Goal: Information Seeking & Learning: Learn about a topic

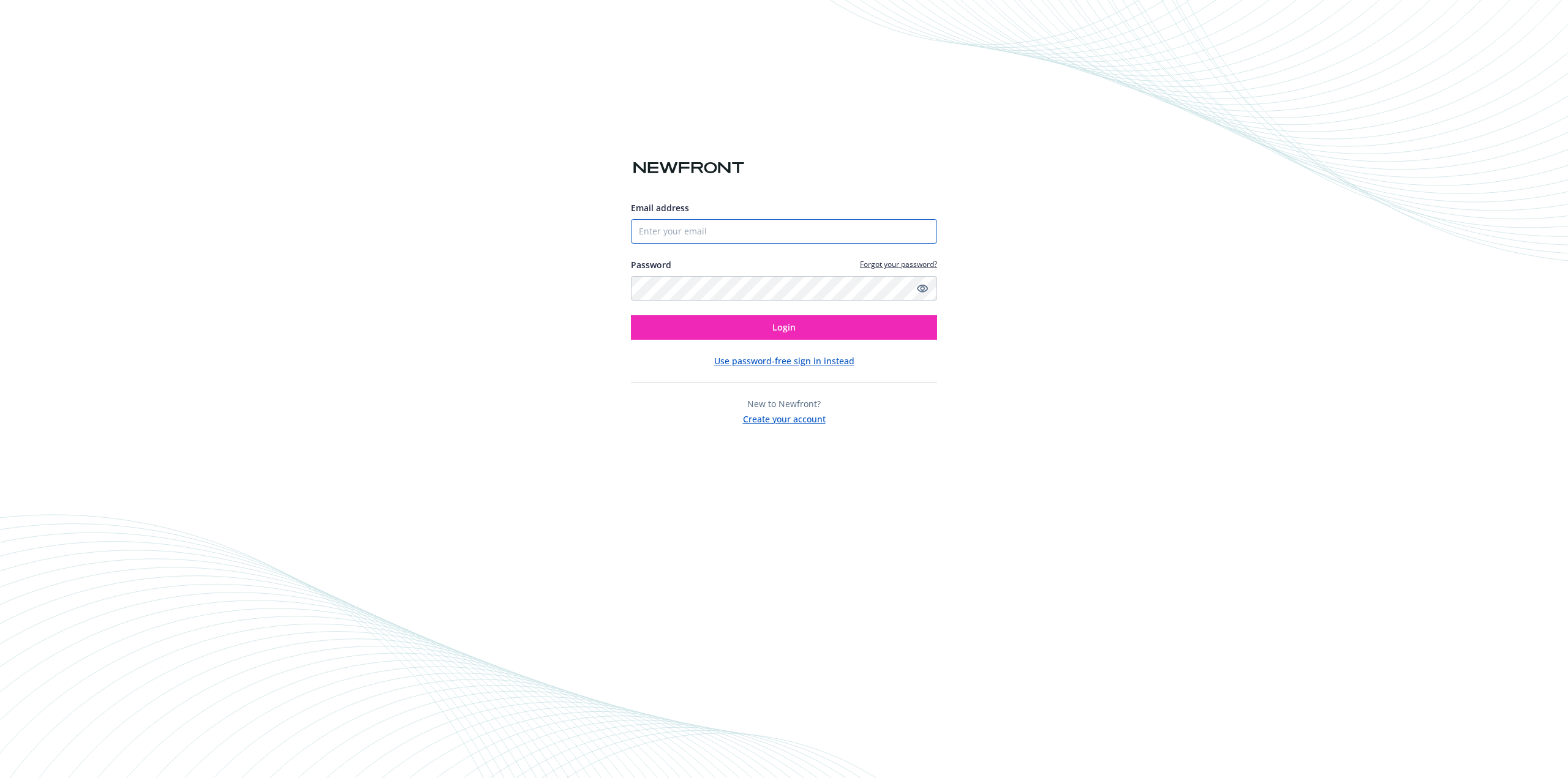
click at [743, 231] on input "Email address" at bounding box center [784, 231] width 306 height 25
type input "[EMAIL_ADDRESS][PERSON_NAME][DOMAIN_NAME]"
click at [631, 316] on button "Login" at bounding box center [784, 328] width 306 height 25
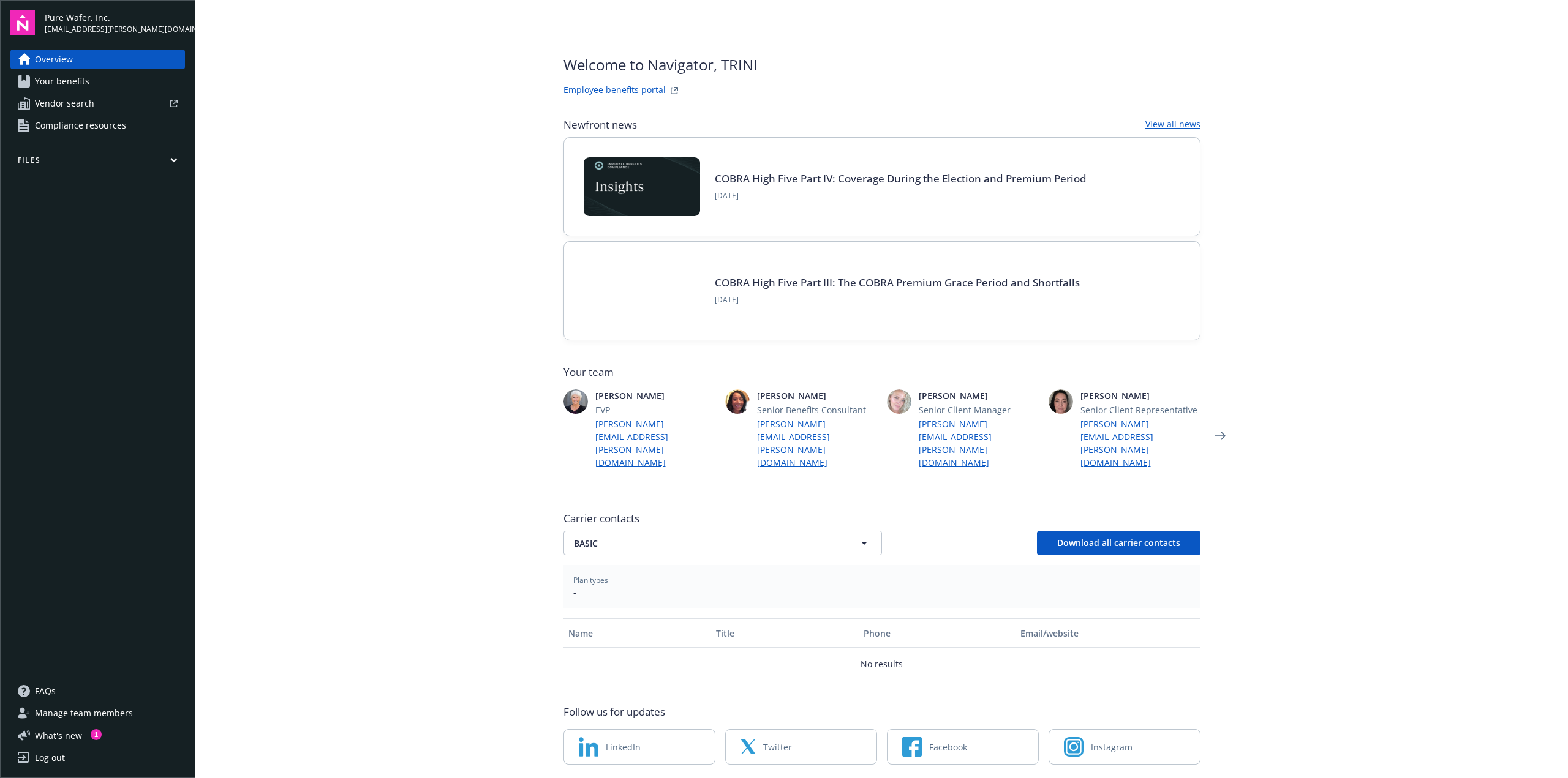
scroll to position [2, 0]
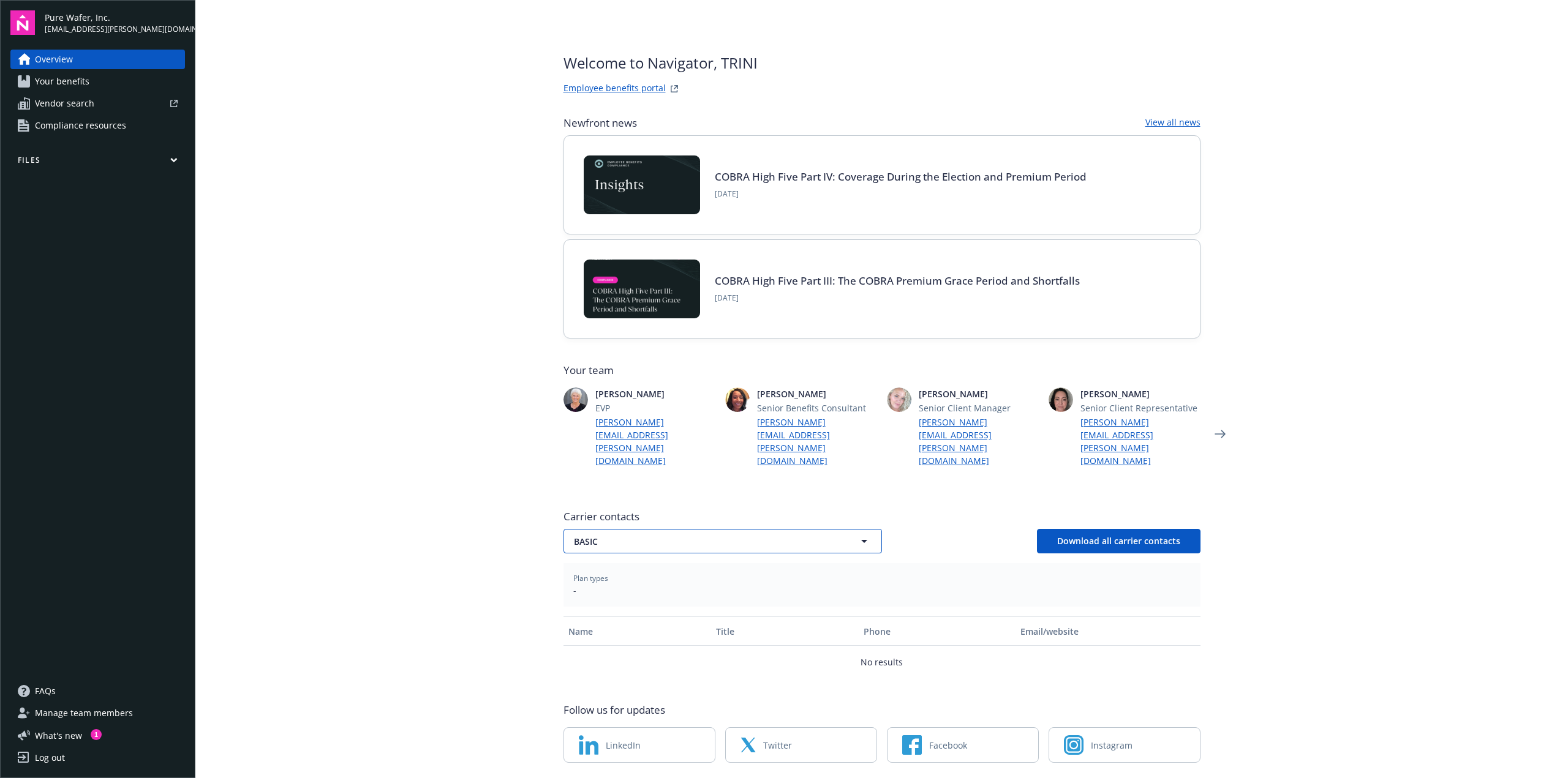
click at [724, 535] on span "BASIC" at bounding box center [702, 541] width 255 height 13
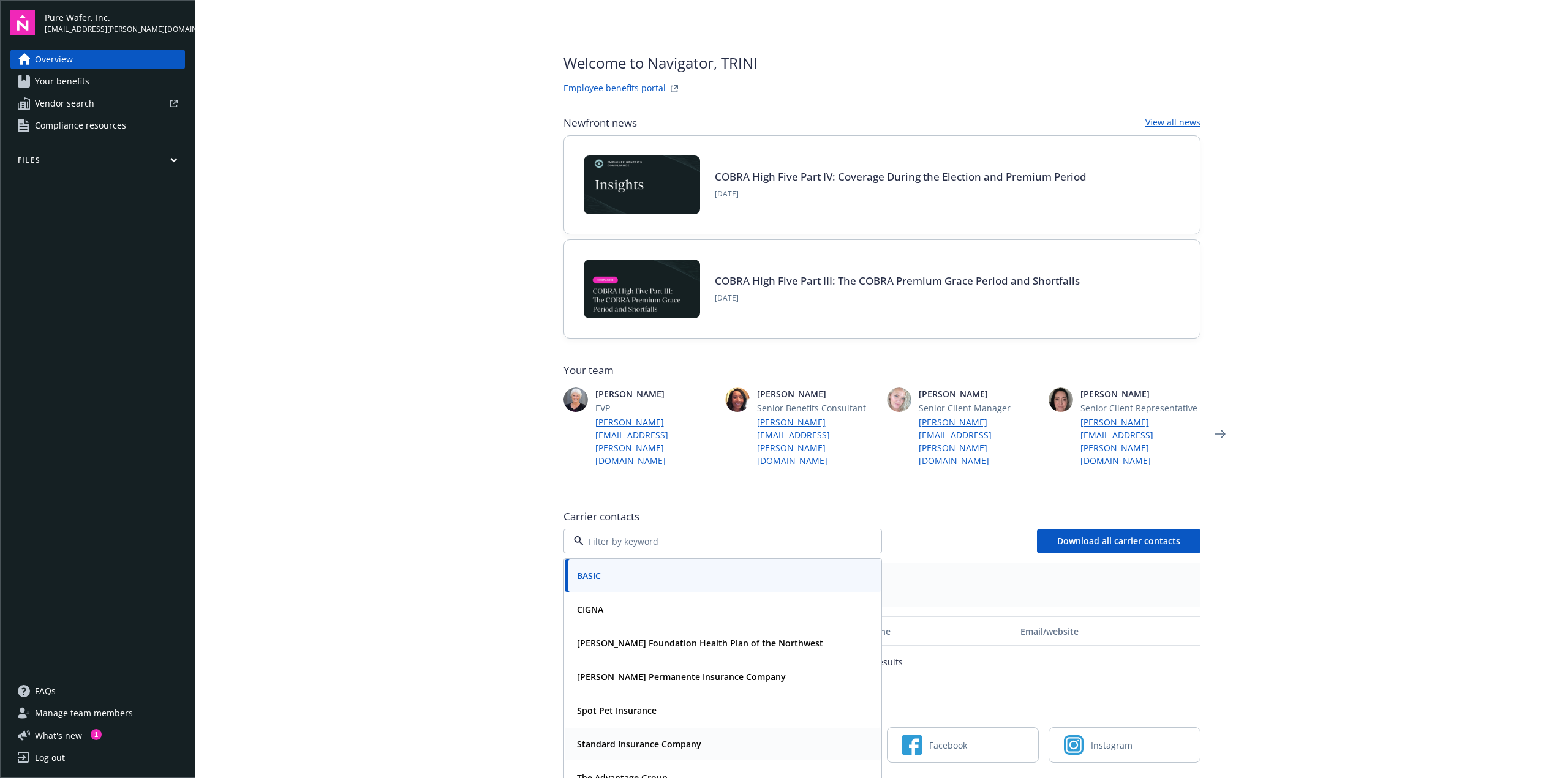
click at [659, 735] on div "Standard Insurance Company" at bounding box center [638, 744] width 132 height 18
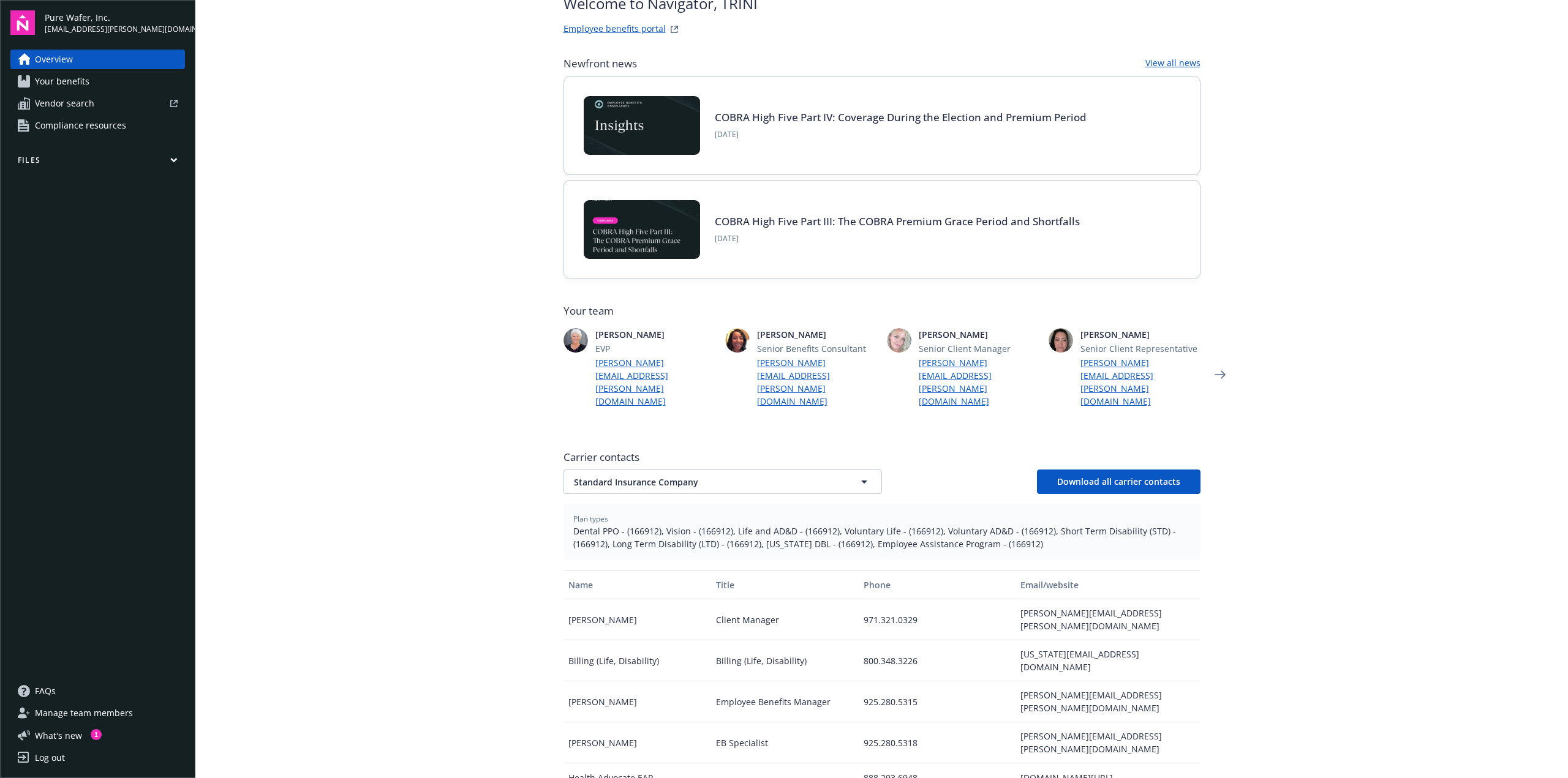
scroll to position [0, 0]
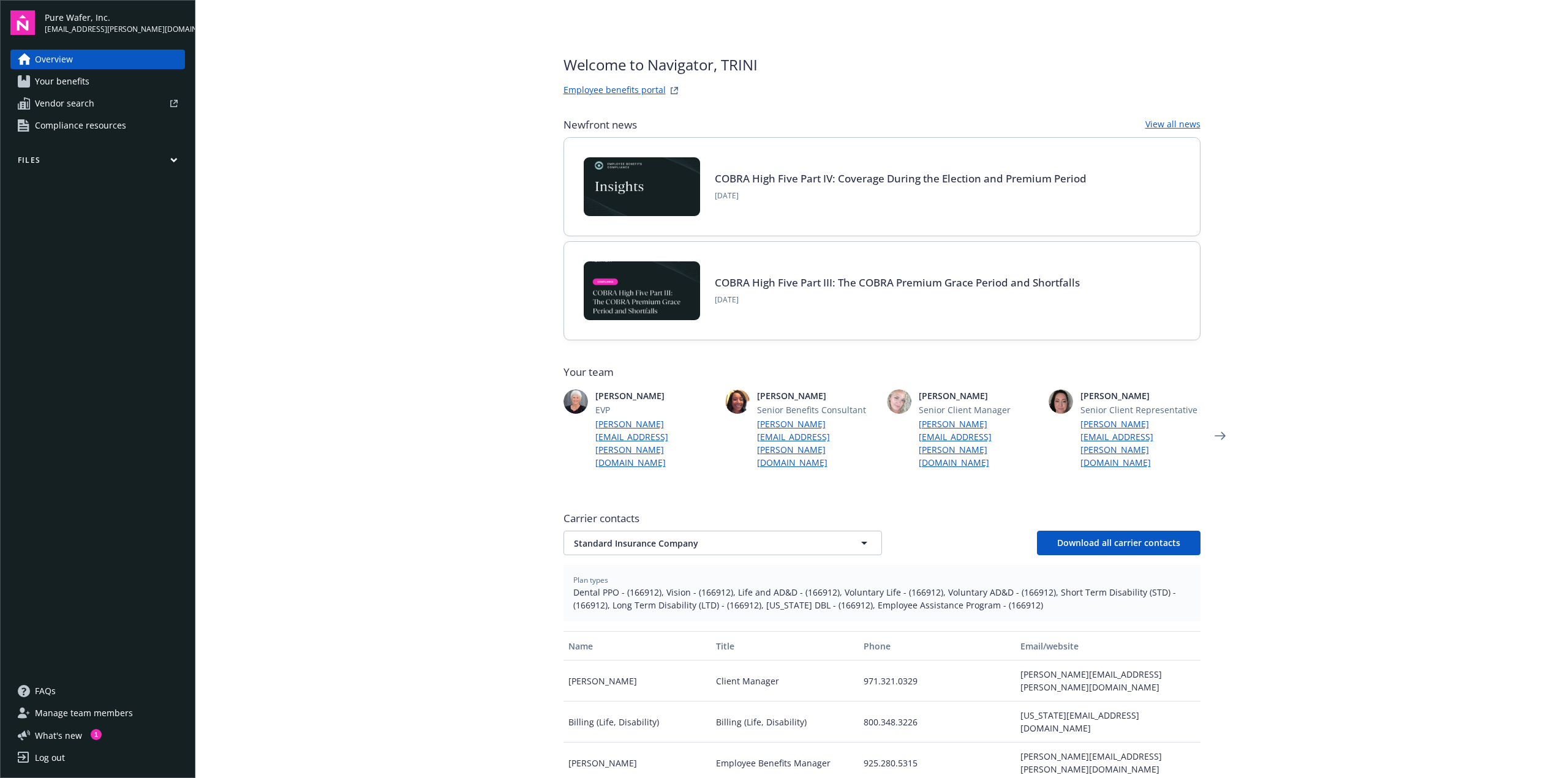
click at [58, 82] on span "Your benefits" at bounding box center [62, 82] width 55 height 20
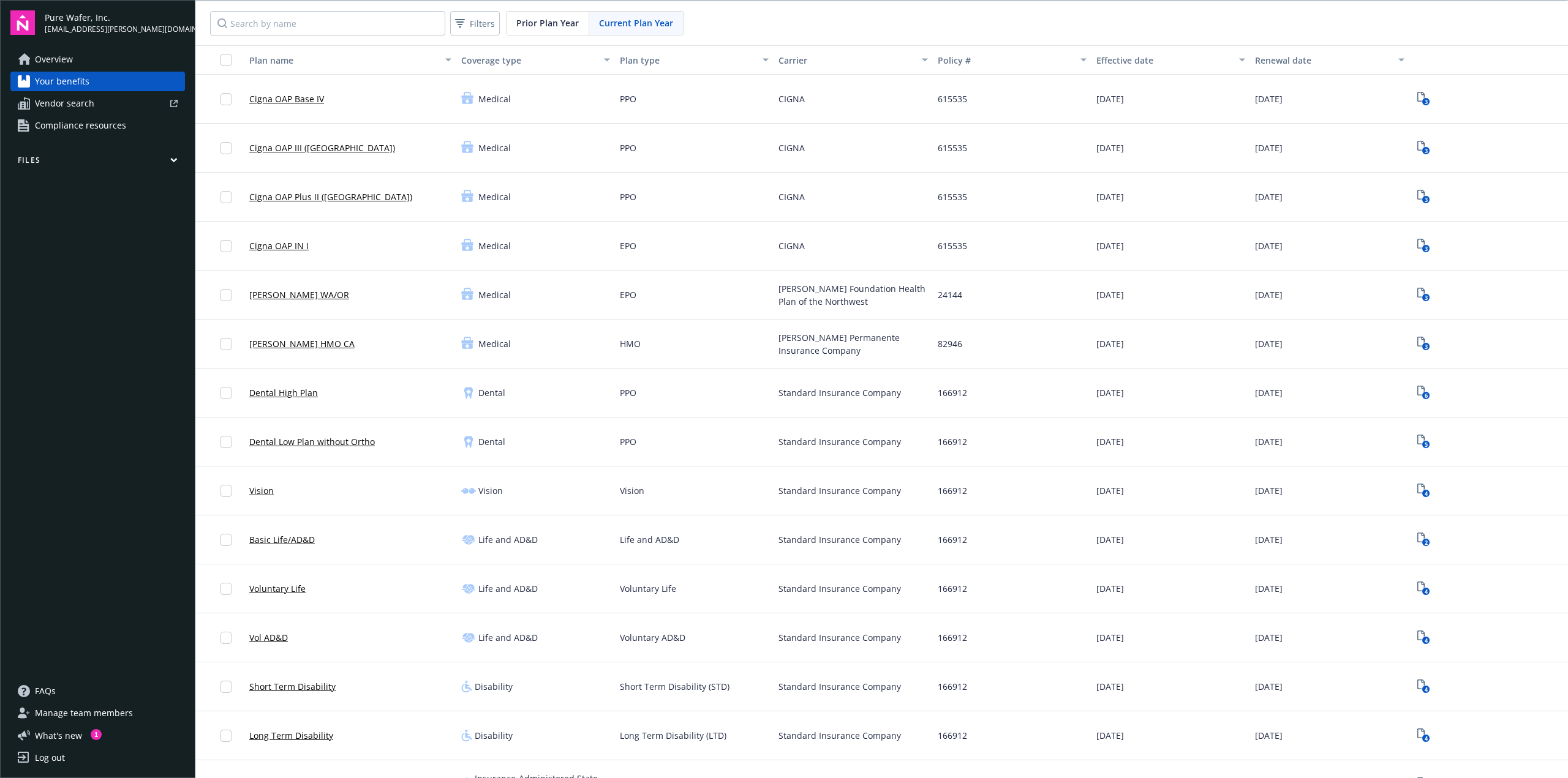
click at [291, 397] on link "Dental High Plan" at bounding box center [283, 393] width 68 height 13
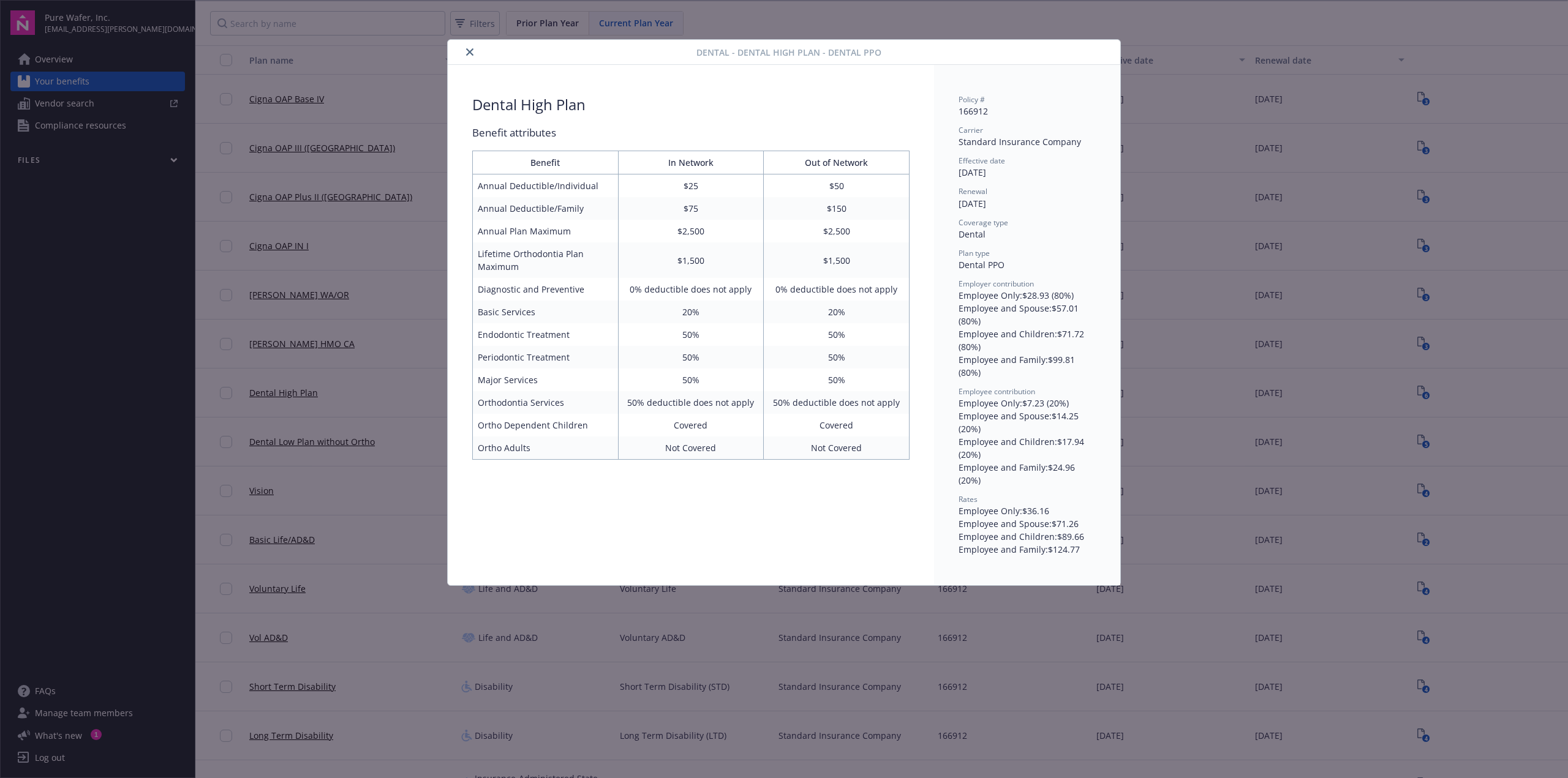
click at [471, 53] on icon "close" at bounding box center [470, 52] width 7 height 7
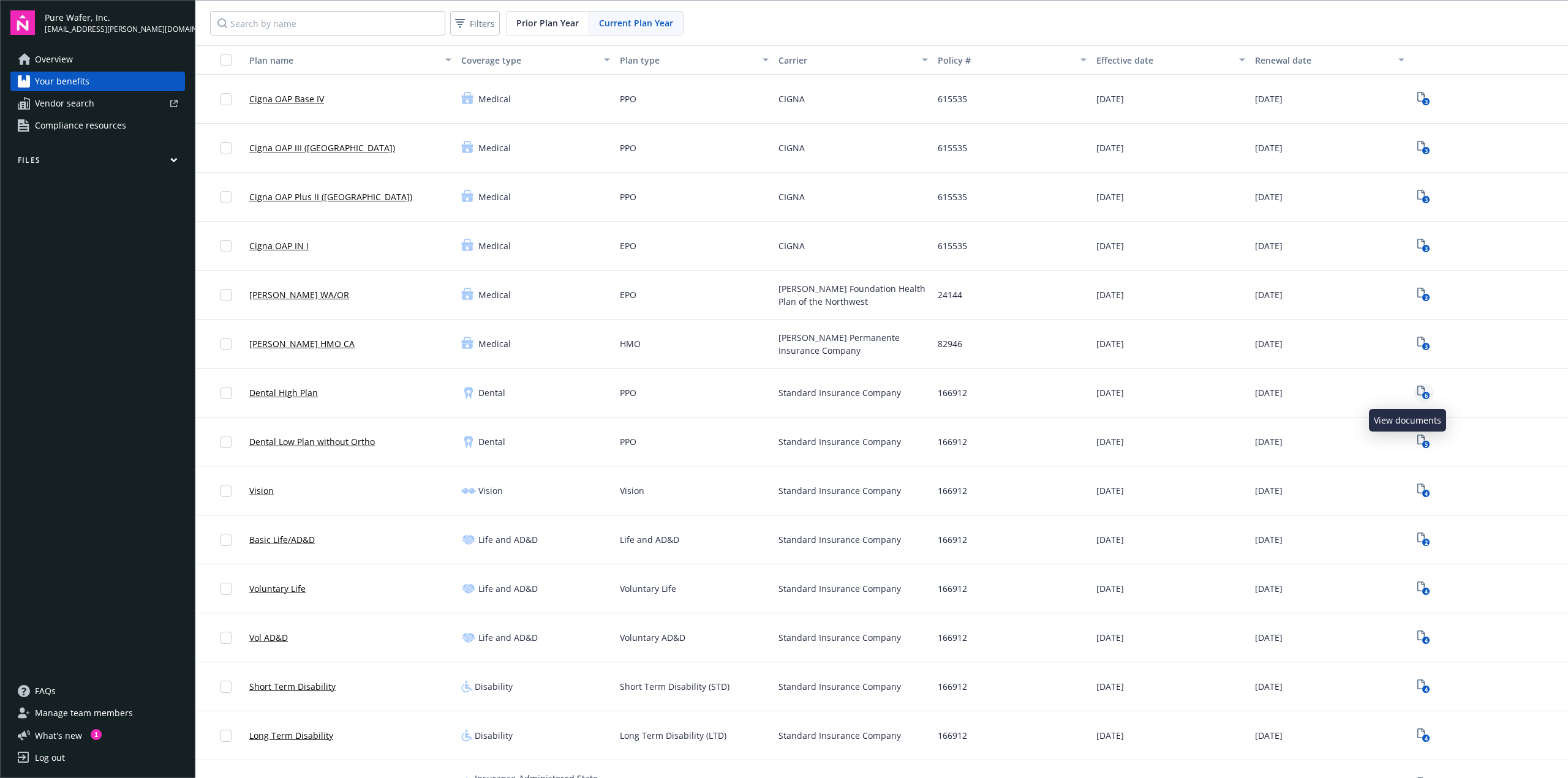
click at [1424, 395] on text "6" at bounding box center [1425, 396] width 3 height 8
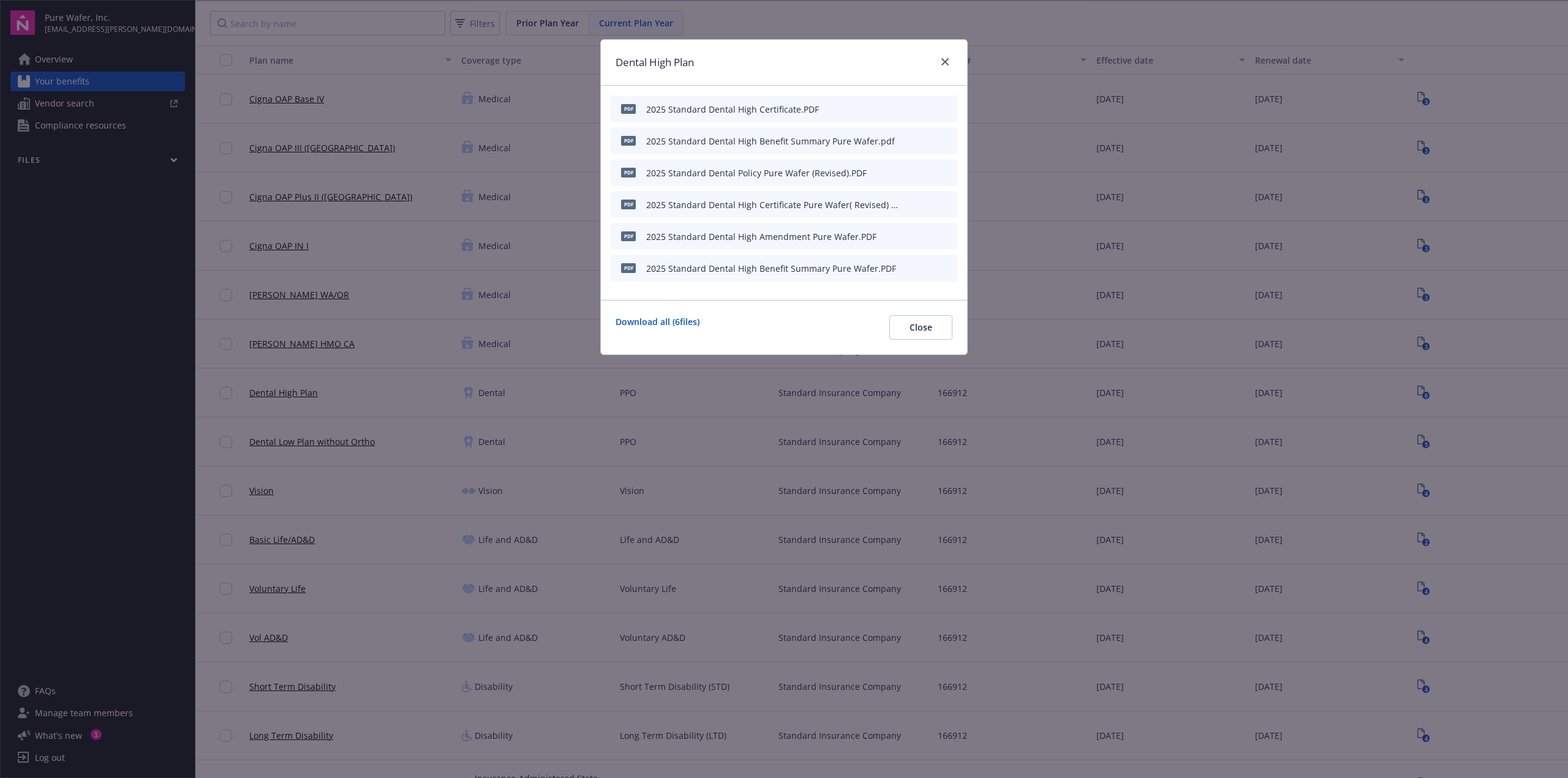
click at [946, 136] on icon "preview file" at bounding box center [946, 139] width 11 height 8
click at [939, 59] on link "close" at bounding box center [945, 62] width 15 height 15
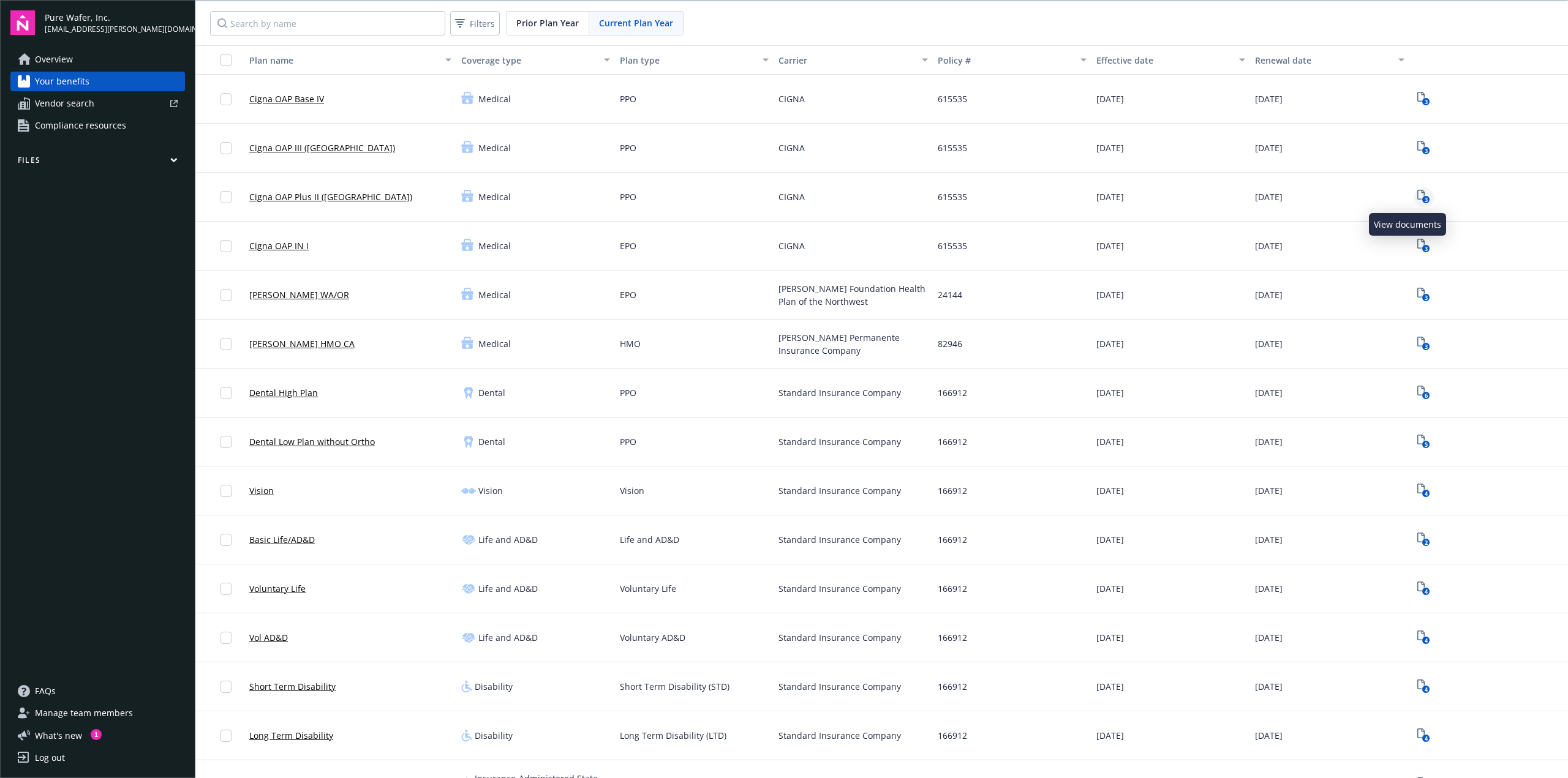
click at [1424, 197] on text "3" at bounding box center [1425, 199] width 3 height 8
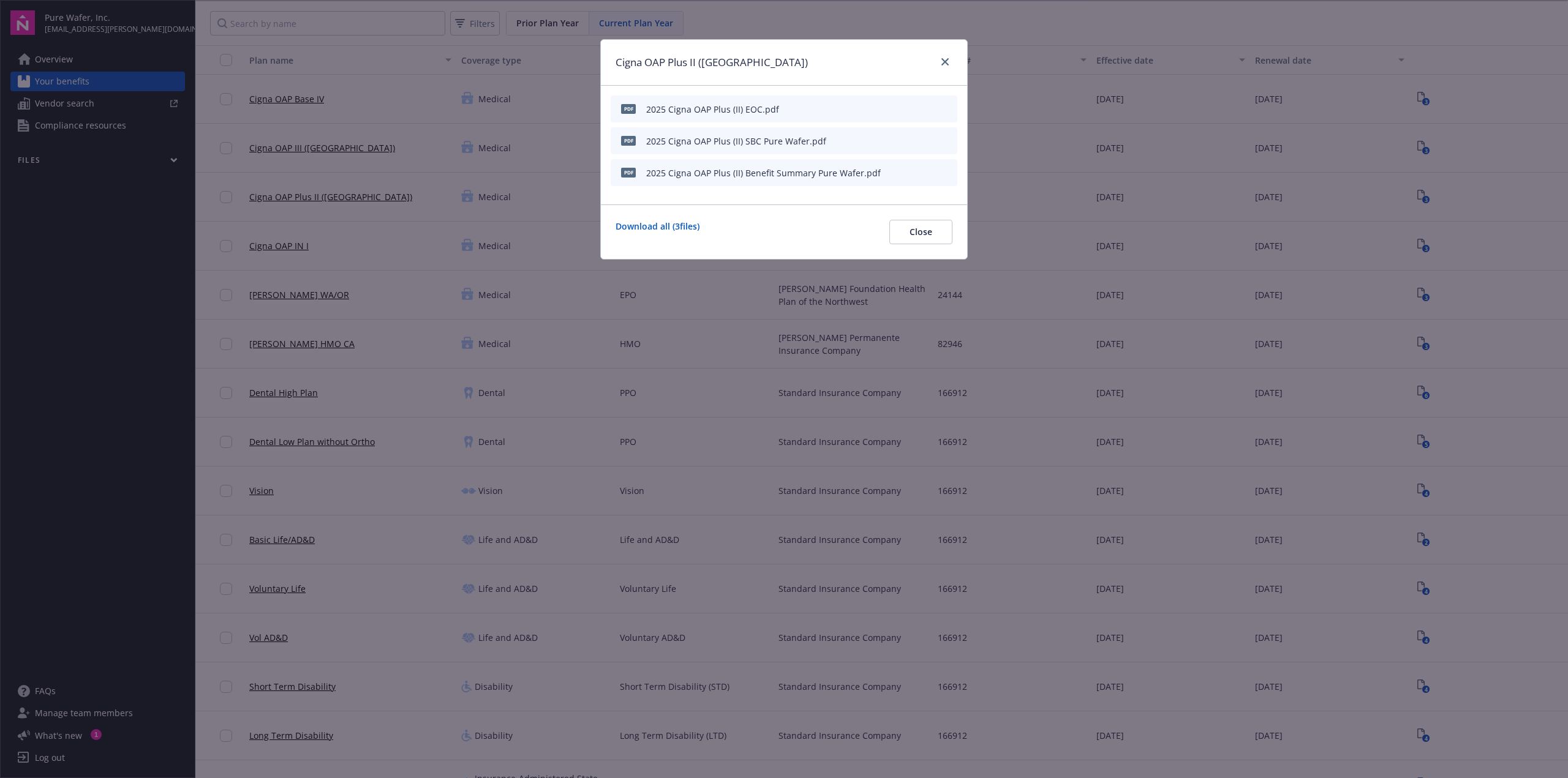
click at [946, 177] on button at bounding box center [946, 173] width 11 height 13
click at [945, 171] on icon "preview file" at bounding box center [946, 171] width 11 height 8
click at [943, 61] on icon "close" at bounding box center [945, 62] width 7 height 7
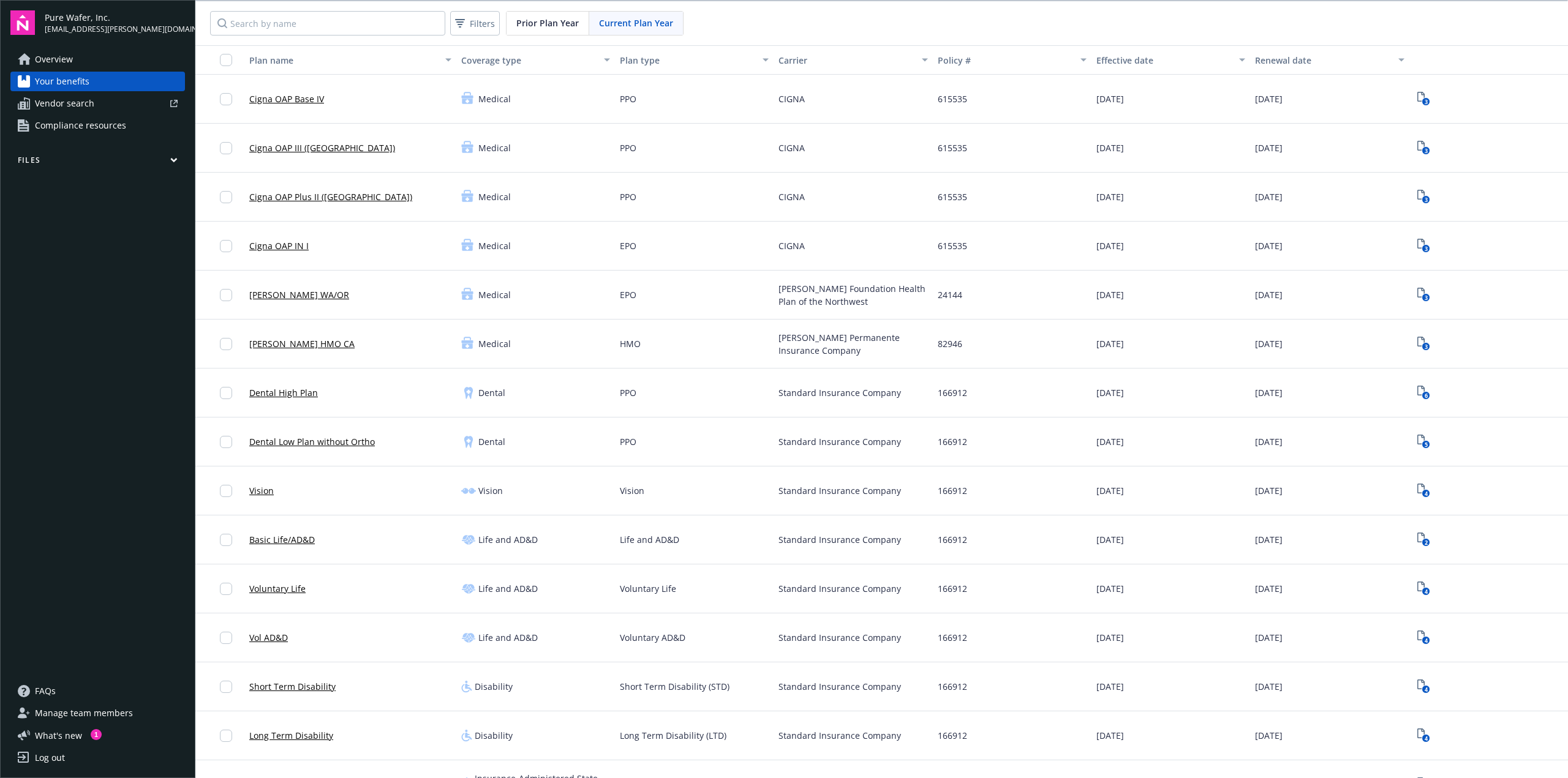
click at [279, 349] on link "Kaiser HMO CA" at bounding box center [302, 344] width 106 height 13
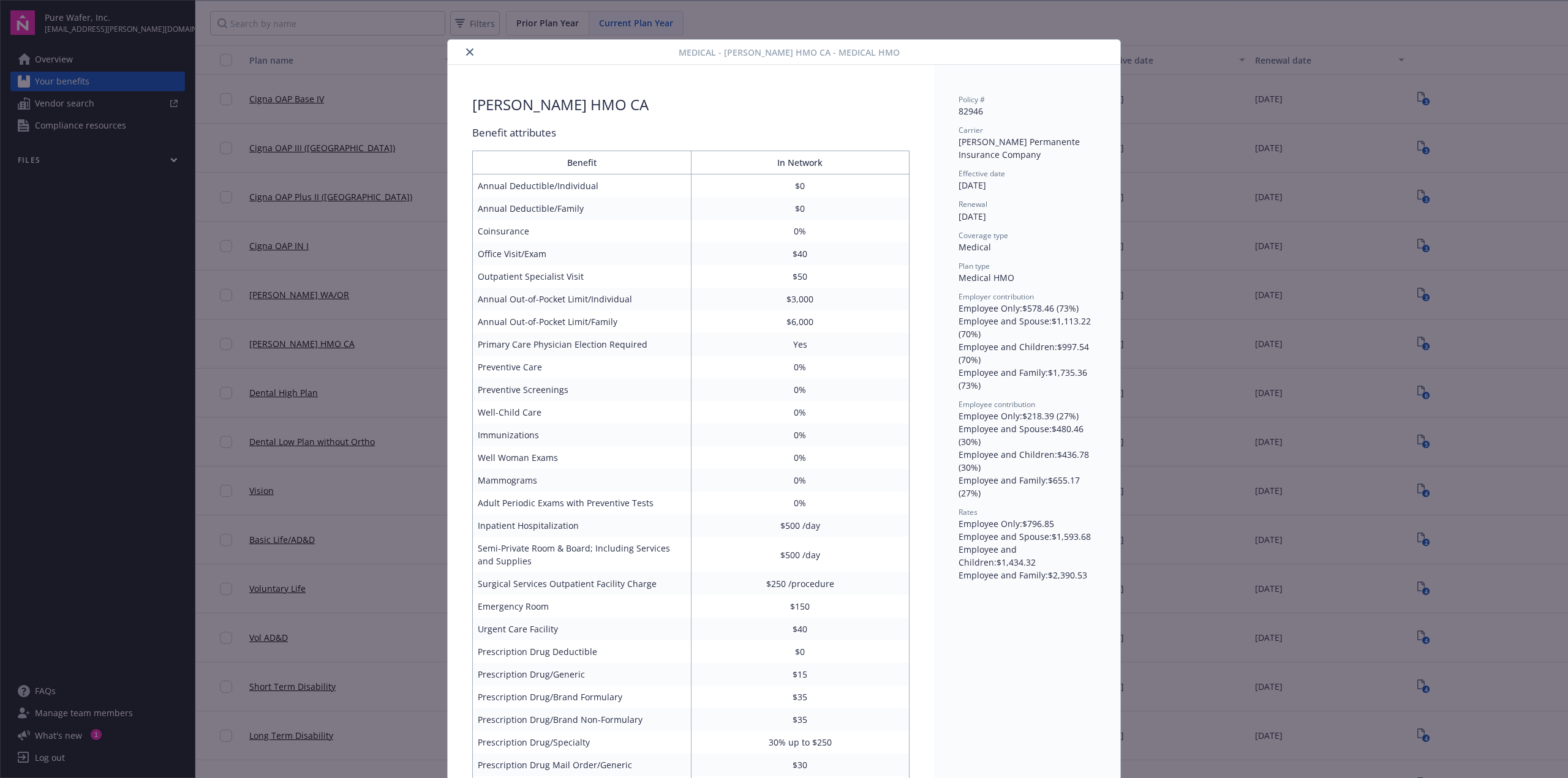
scroll to position [36, 0]
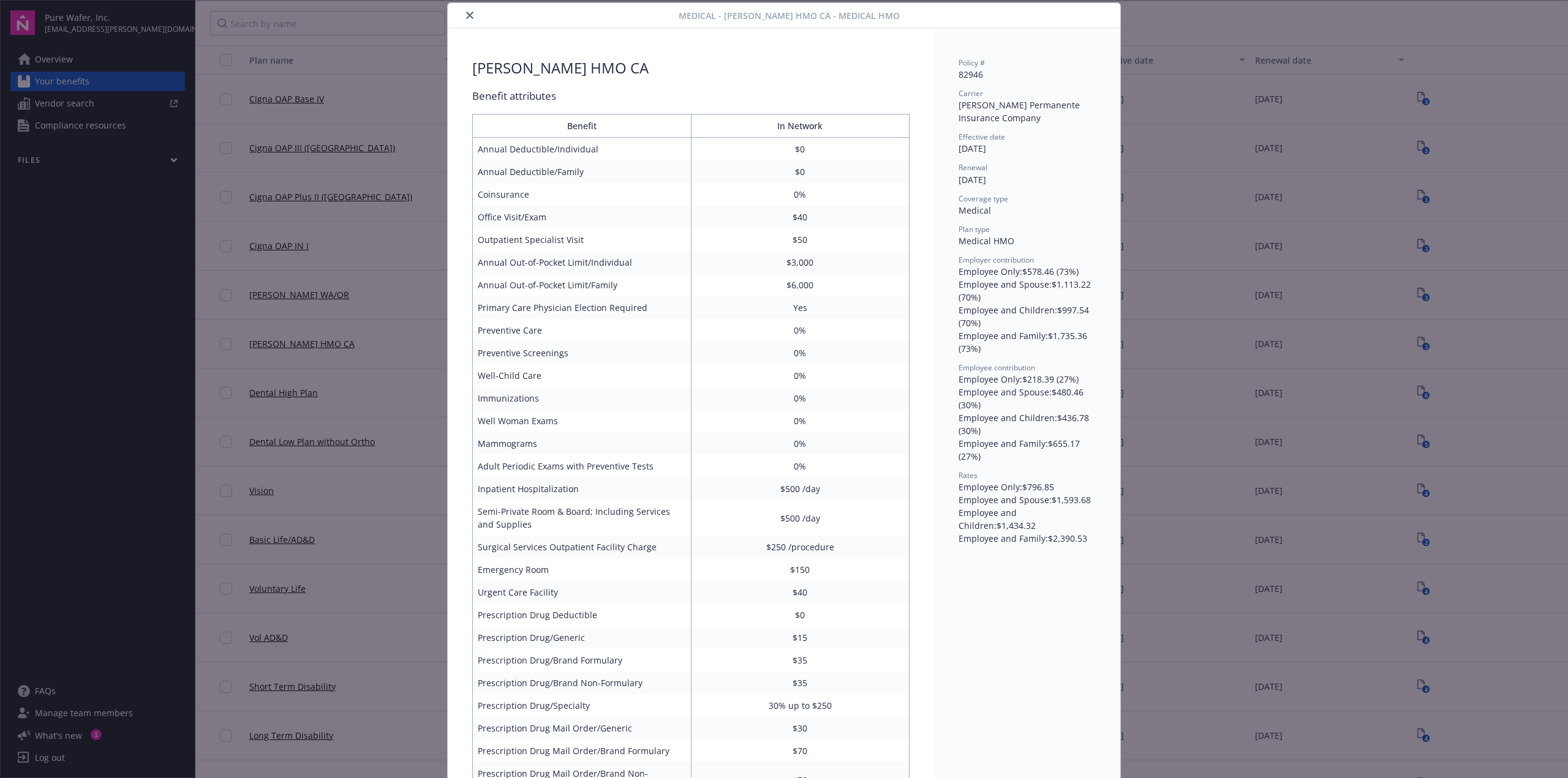
click at [469, 20] on button "close" at bounding box center [470, 15] width 15 height 15
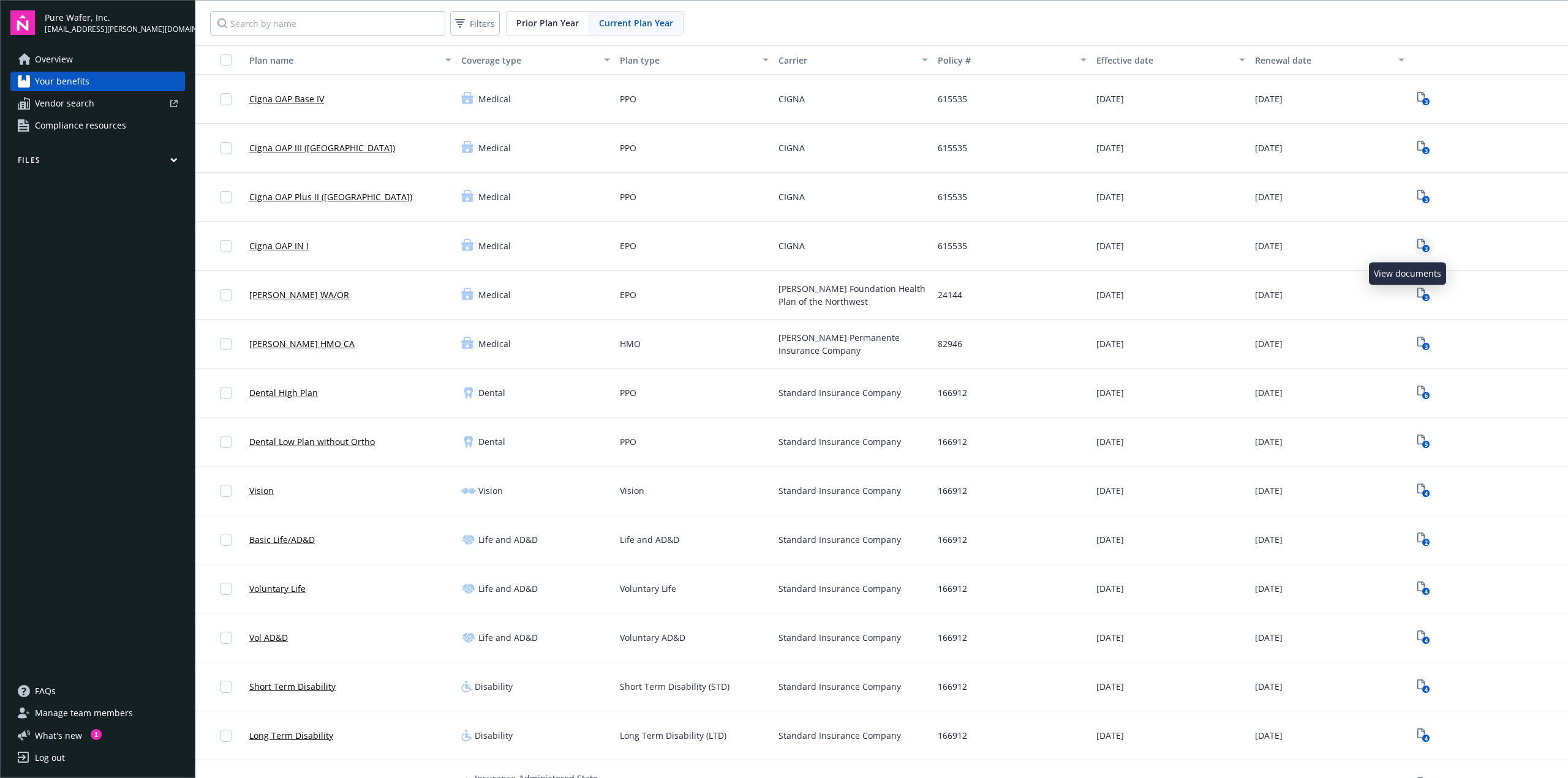
click at [1417, 245] on icon "3" at bounding box center [1423, 245] width 13 height 14
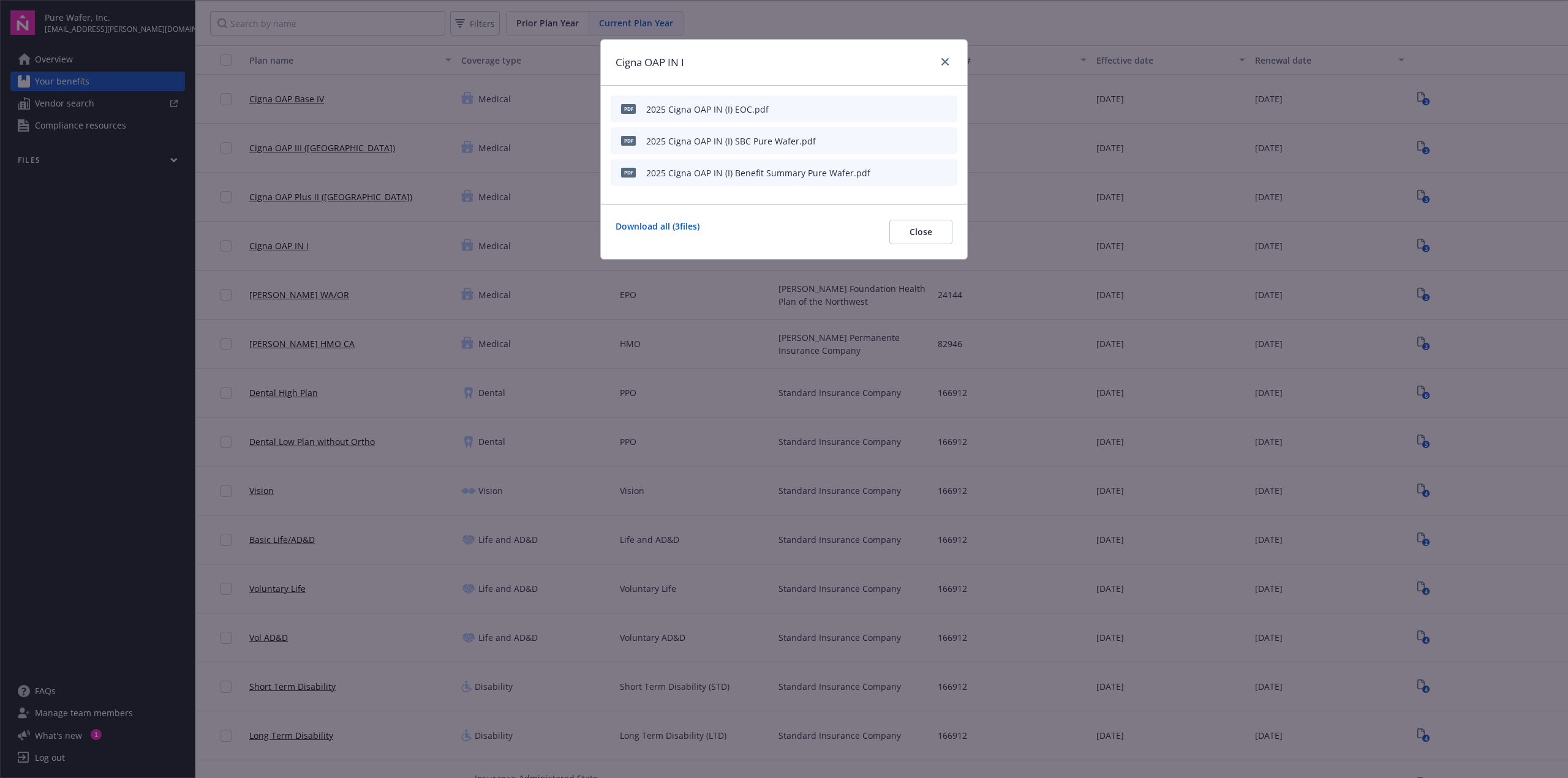
click at [943, 174] on icon "preview file" at bounding box center [946, 171] width 11 height 8
